Goal: Find contact information: Find contact information

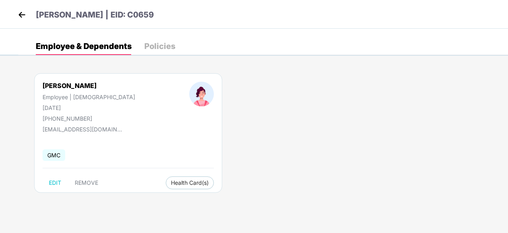
click at [19, 19] on img at bounding box center [22, 15] width 12 height 12
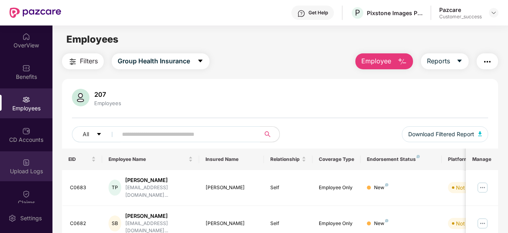
scroll to position [74, 0]
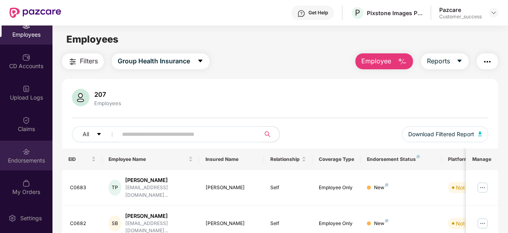
click at [27, 152] on img at bounding box center [26, 151] width 8 height 8
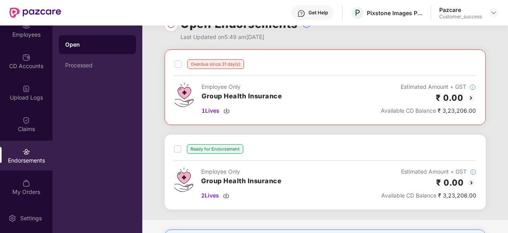
scroll to position [20, 0]
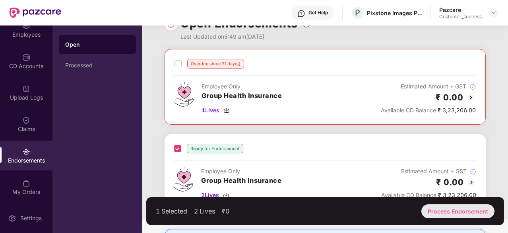
click at [445, 208] on div "Process Endorsement" at bounding box center [457, 211] width 73 height 14
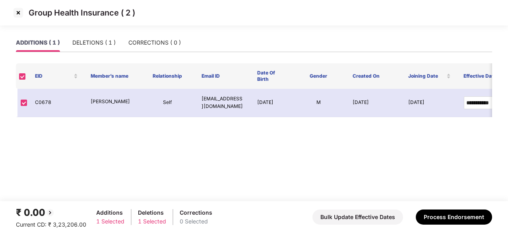
click at [21, 10] on img at bounding box center [18, 12] width 13 height 13
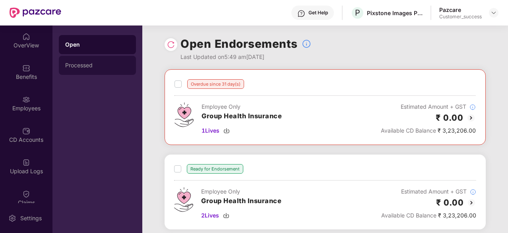
click at [120, 62] on div "Processed" at bounding box center [97, 65] width 64 height 6
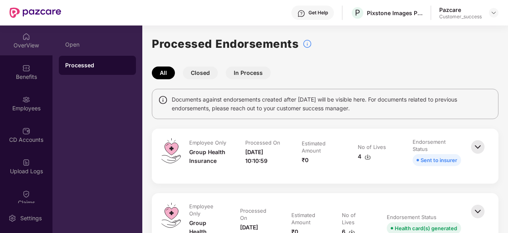
click at [31, 36] on div "OverView" at bounding box center [26, 40] width 52 height 30
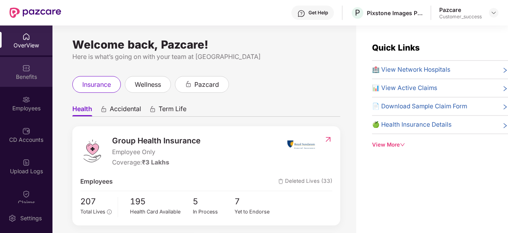
click at [27, 81] on div "Benefits" at bounding box center [26, 72] width 52 height 30
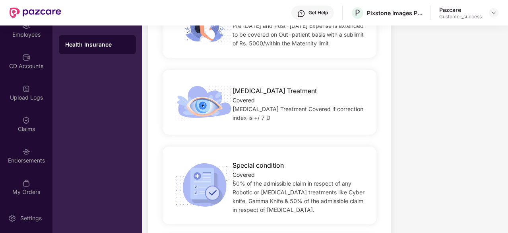
scroll to position [1150, 0]
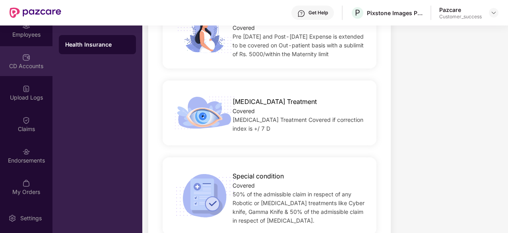
click at [19, 54] on div "CD Accounts" at bounding box center [26, 61] width 52 height 30
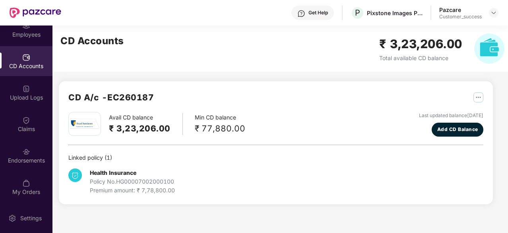
scroll to position [0, 0]
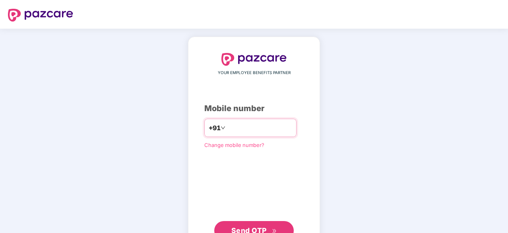
click at [255, 130] on body "YOUR EMPLOYEE BENEFITS PARTNER Mobile number +91 Change mobile number? Send OTP" at bounding box center [254, 116] width 508 height 233
type input "**********"
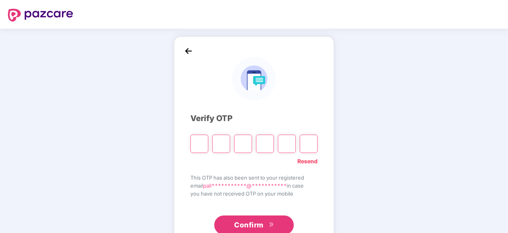
click at [218, 160] on div "Resend" at bounding box center [253, 159] width 127 height 13
click at [200, 142] on input "Please enter verification code. Digit 1" at bounding box center [199, 143] width 18 height 18
paste input "*"
type input "*"
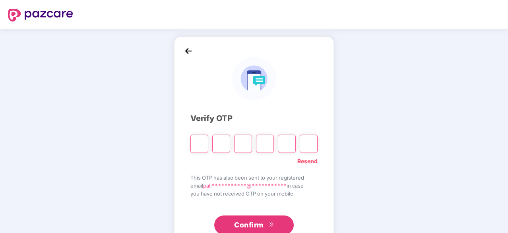
type input "*"
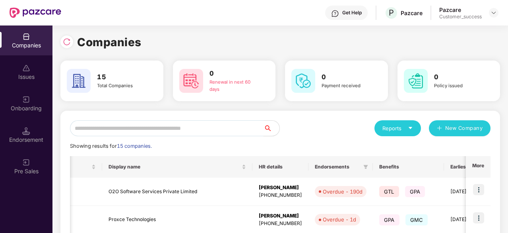
click at [253, 128] on input "text" at bounding box center [167, 128] width 194 height 16
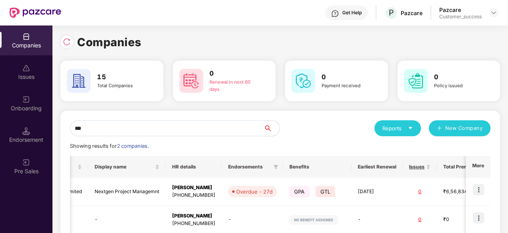
scroll to position [0, 37]
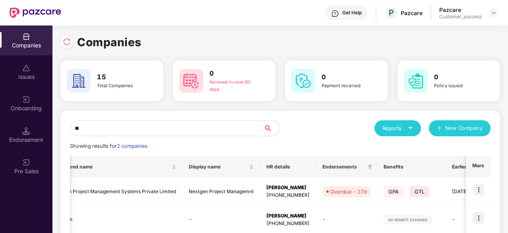
type input "*"
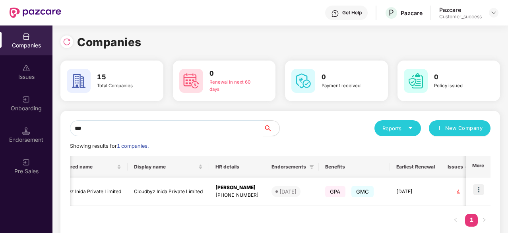
type input "***"
click at [479, 191] on img at bounding box center [478, 189] width 11 height 11
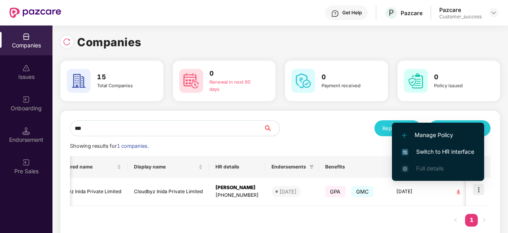
click at [427, 156] on li "Switch to HR interface" at bounding box center [438, 151] width 92 height 17
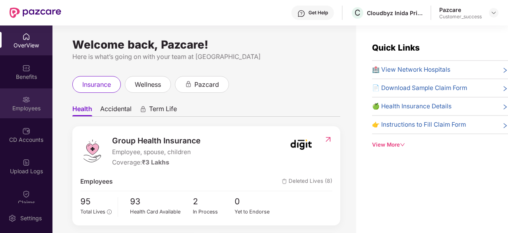
click at [19, 104] on div "Employees" at bounding box center [26, 108] width 52 height 8
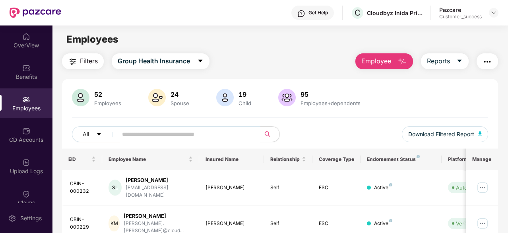
click at [124, 129] on input "text" at bounding box center [186, 134] width 128 height 12
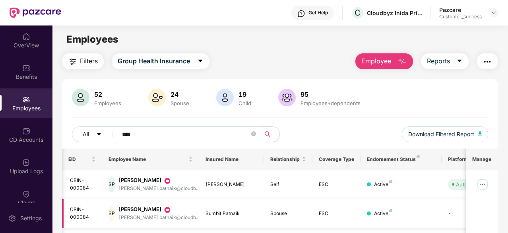
scroll to position [0, 80]
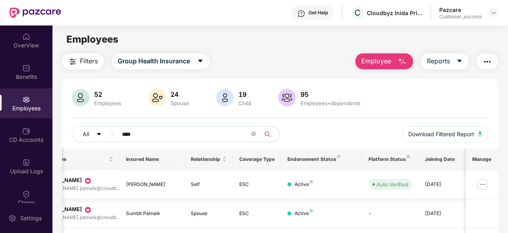
type input "****"
click at [483, 184] on img at bounding box center [482, 184] width 13 height 13
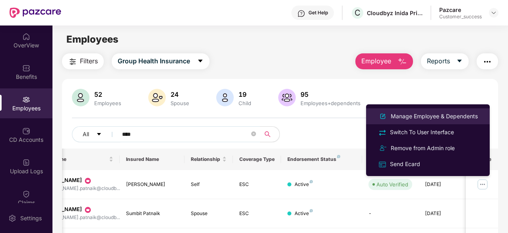
click at [450, 110] on li "Manage Employee & Dependents" at bounding box center [428, 116] width 124 height 16
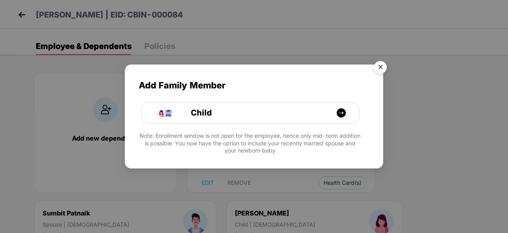
click at [382, 68] on img "Close" at bounding box center [380, 68] width 22 height 22
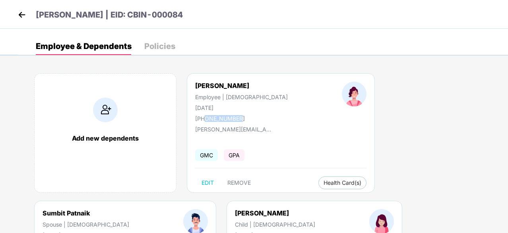
drag, startPoint x: 206, startPoint y: 117, endPoint x: 267, endPoint y: 112, distance: 61.4
click at [267, 112] on div "[PERSON_NAME] Employee | [DEMOGRAPHIC_DATA] [DATE] [PHONE_NUMBER]" at bounding box center [241, 101] width 147 height 40
copy div "9980733473"
